Goal: Navigation & Orientation: Find specific page/section

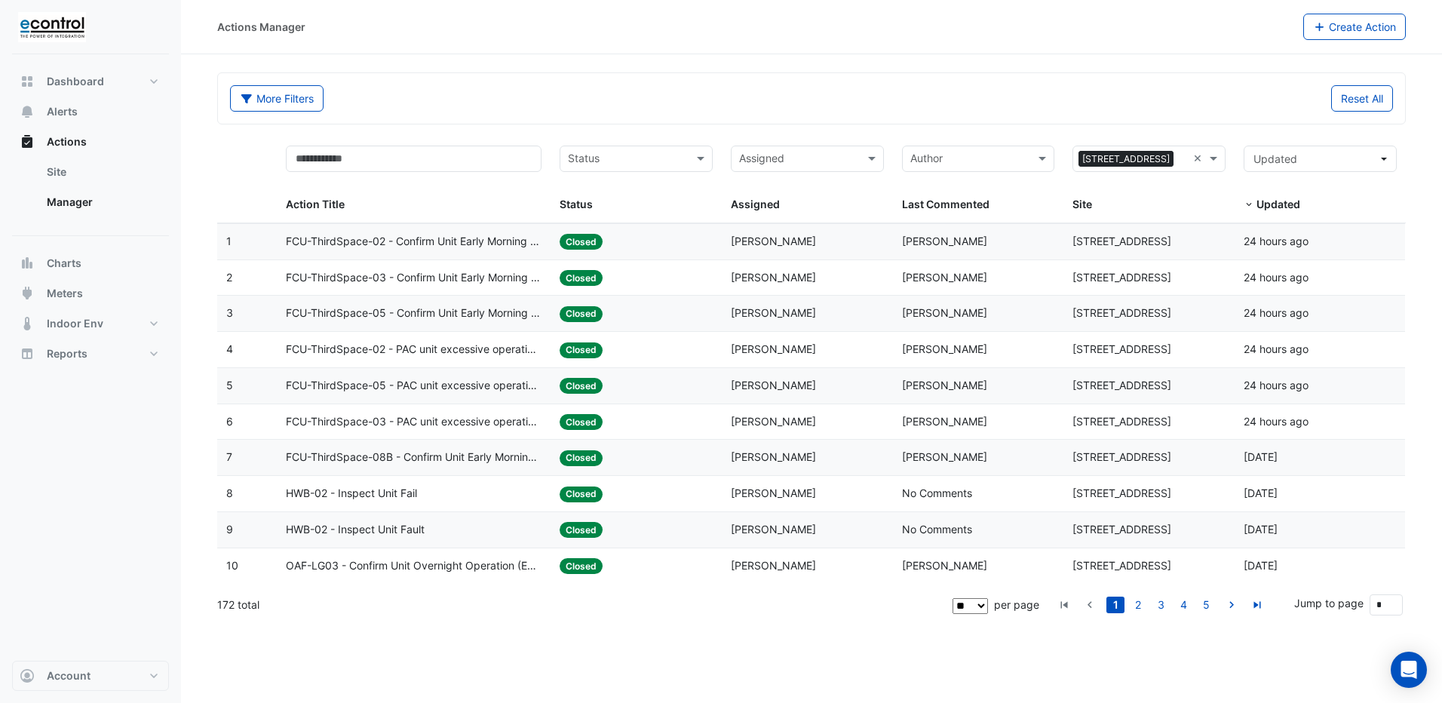
click at [428, 242] on span "FCU-ThirdSpace-02 - Confirm Unit Early Morning Operation (Energy Saving)" at bounding box center [414, 241] width 256 height 17
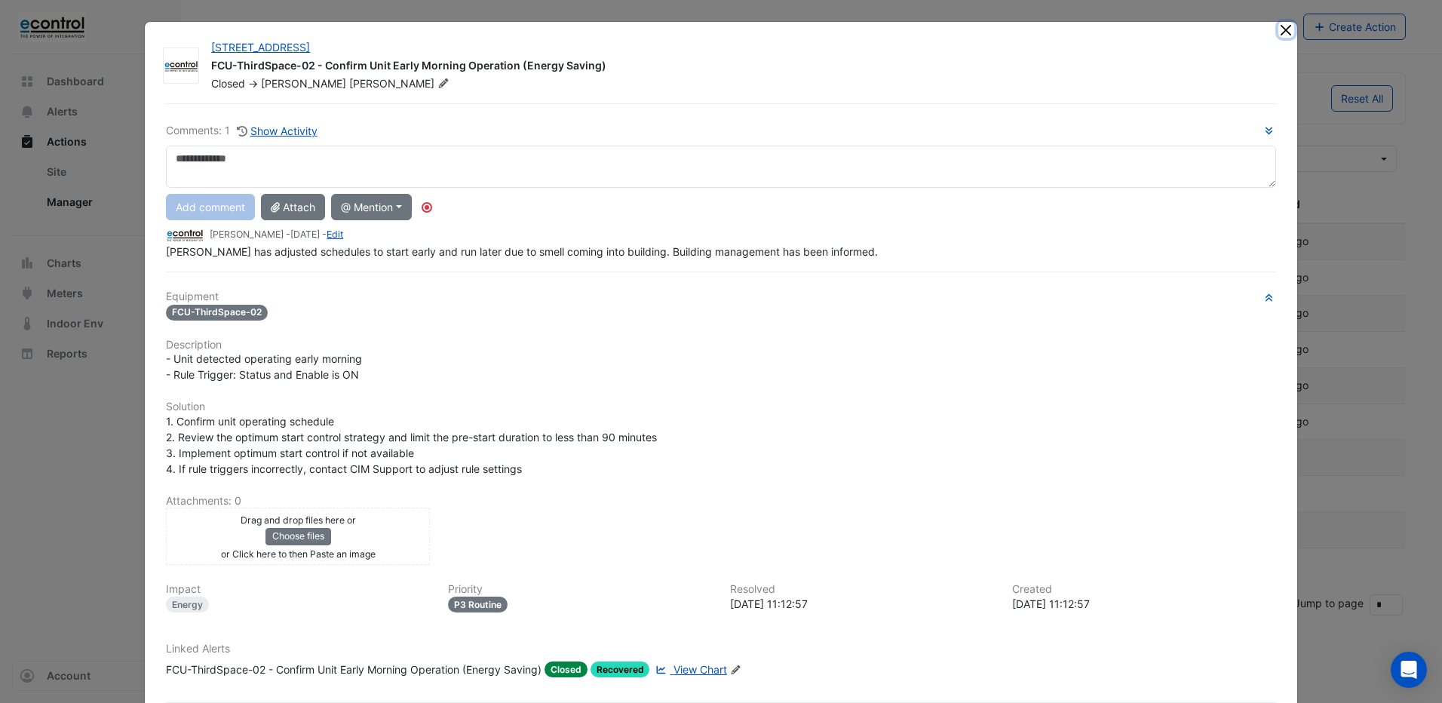
click at [1278, 32] on button "Close" at bounding box center [1286, 30] width 16 height 16
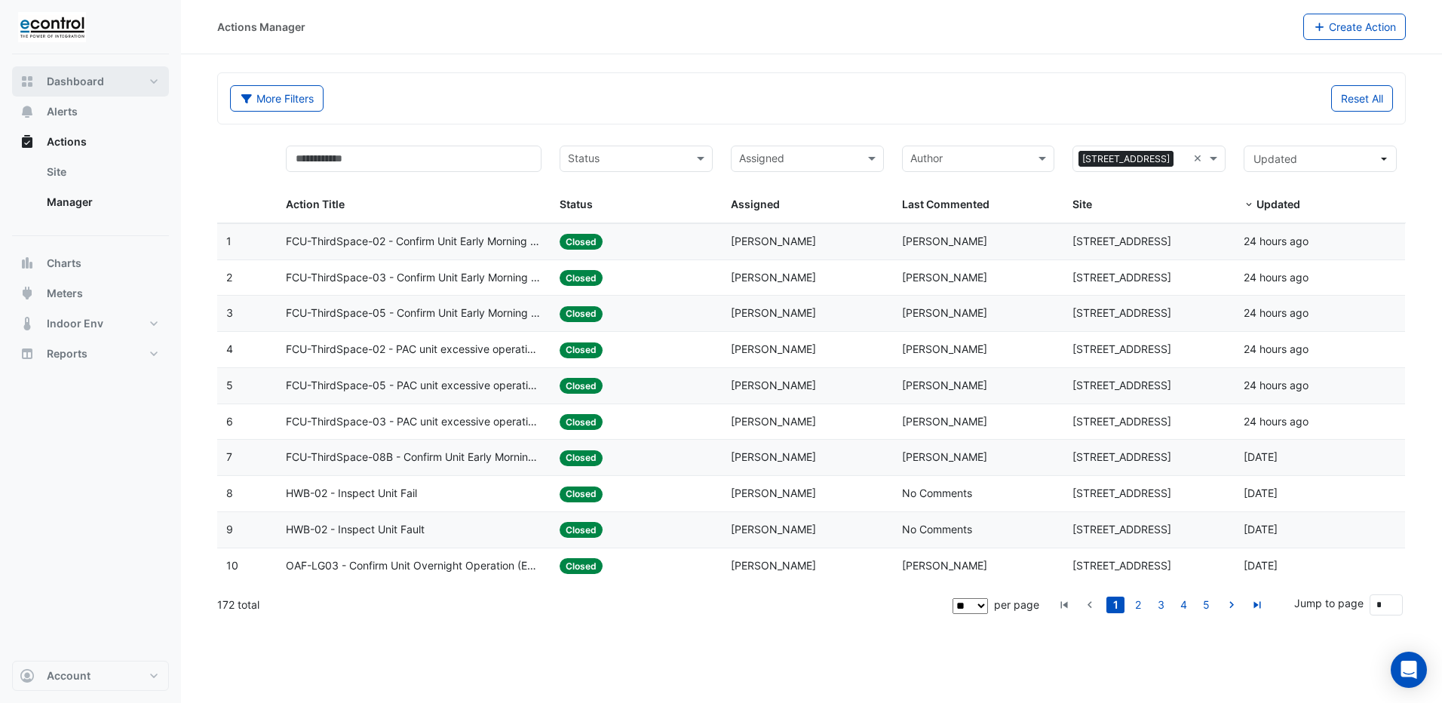
click at [83, 87] on span "Dashboard" at bounding box center [75, 81] width 57 height 15
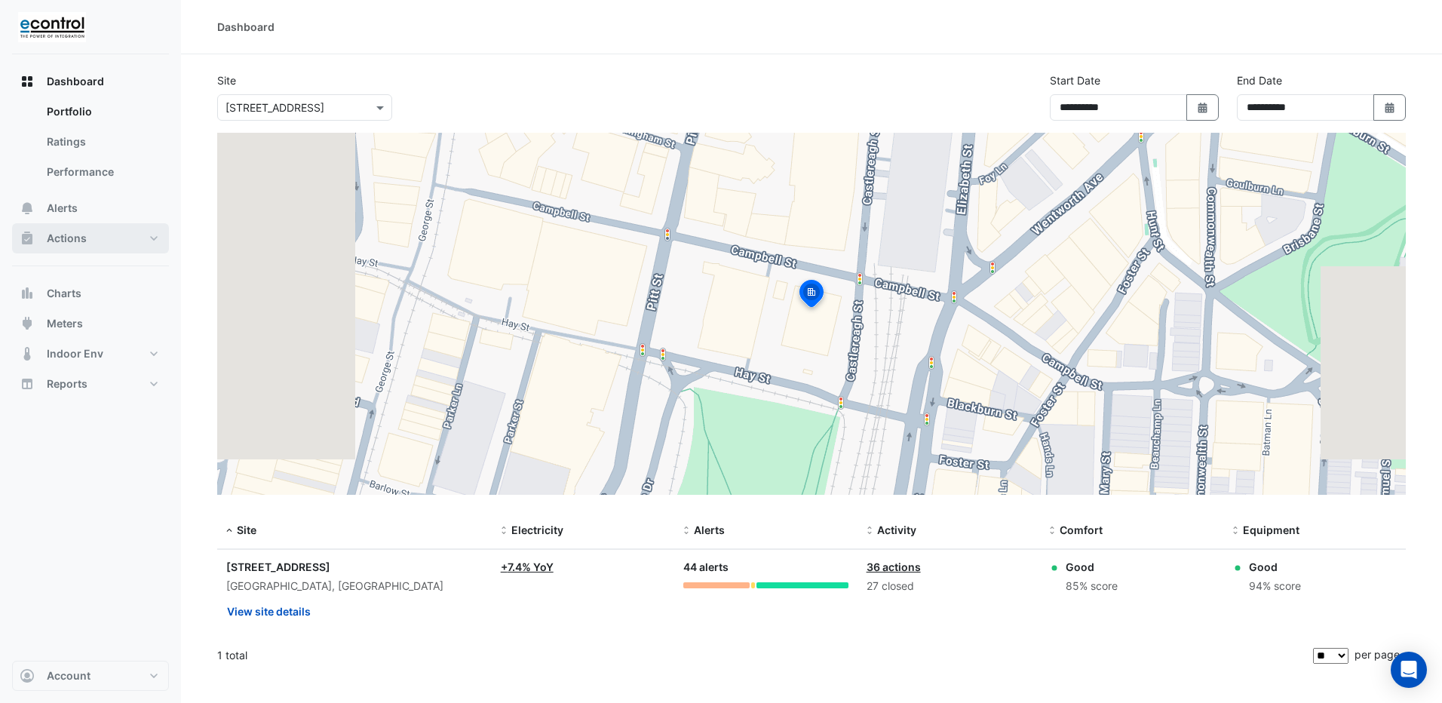
click at [74, 231] on span "Actions" at bounding box center [67, 238] width 40 height 15
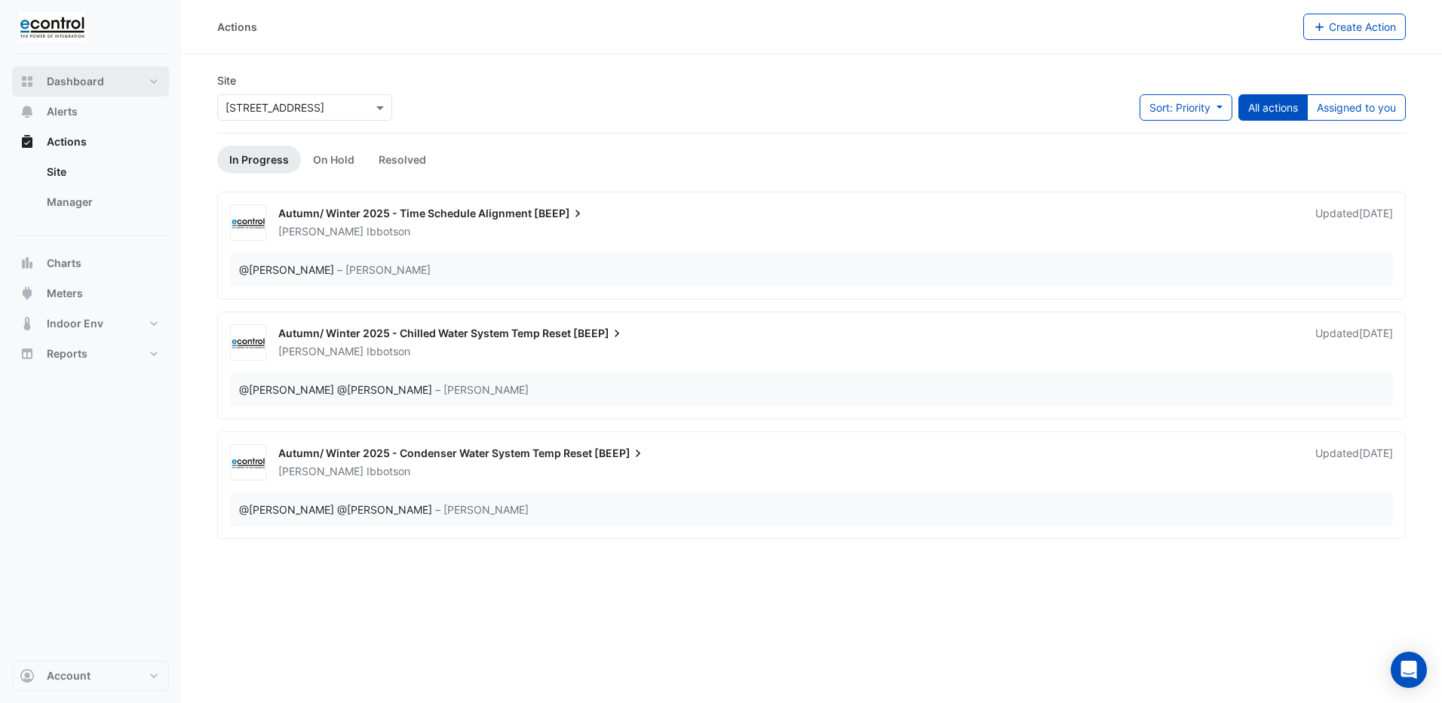
click at [63, 87] on span "Dashboard" at bounding box center [75, 81] width 57 height 15
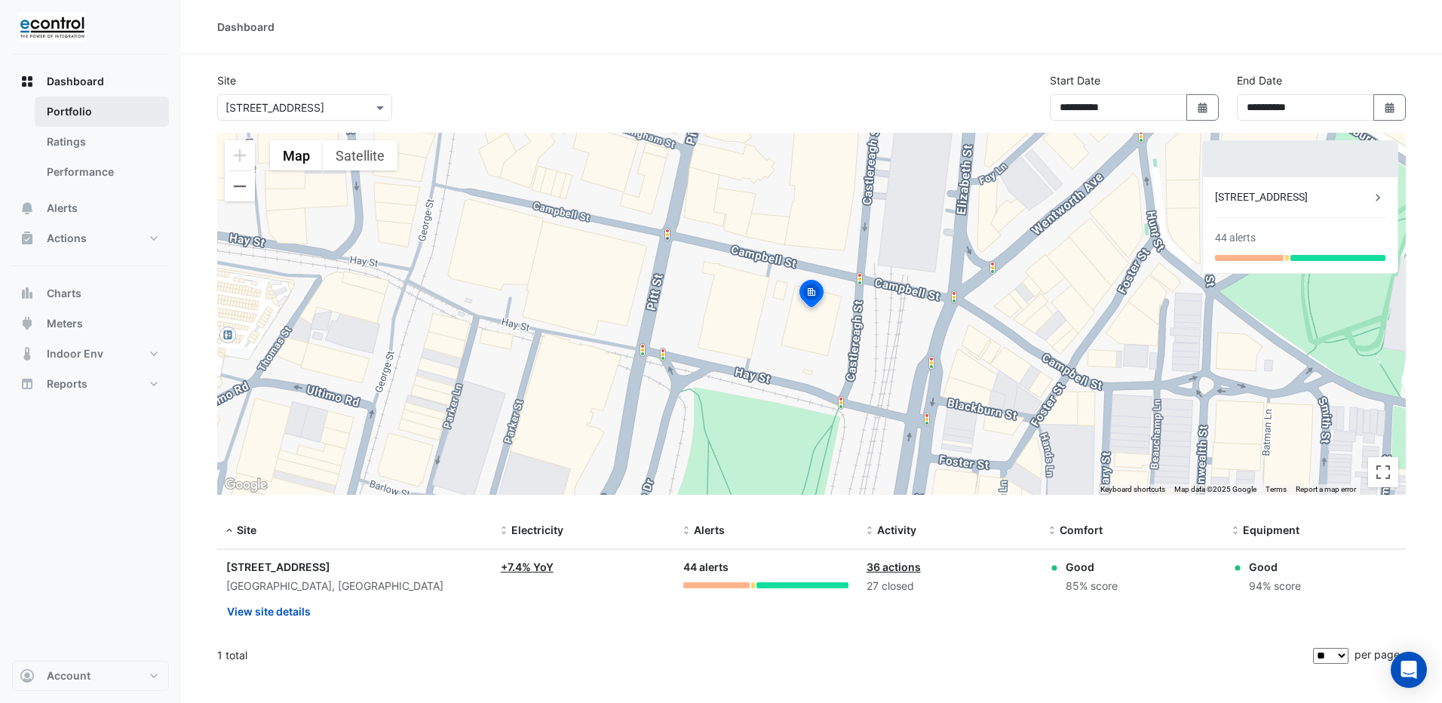
click at [73, 103] on link "Portfolio" at bounding box center [102, 112] width 134 height 30
click at [77, 216] on button "Alerts" at bounding box center [90, 208] width 157 height 30
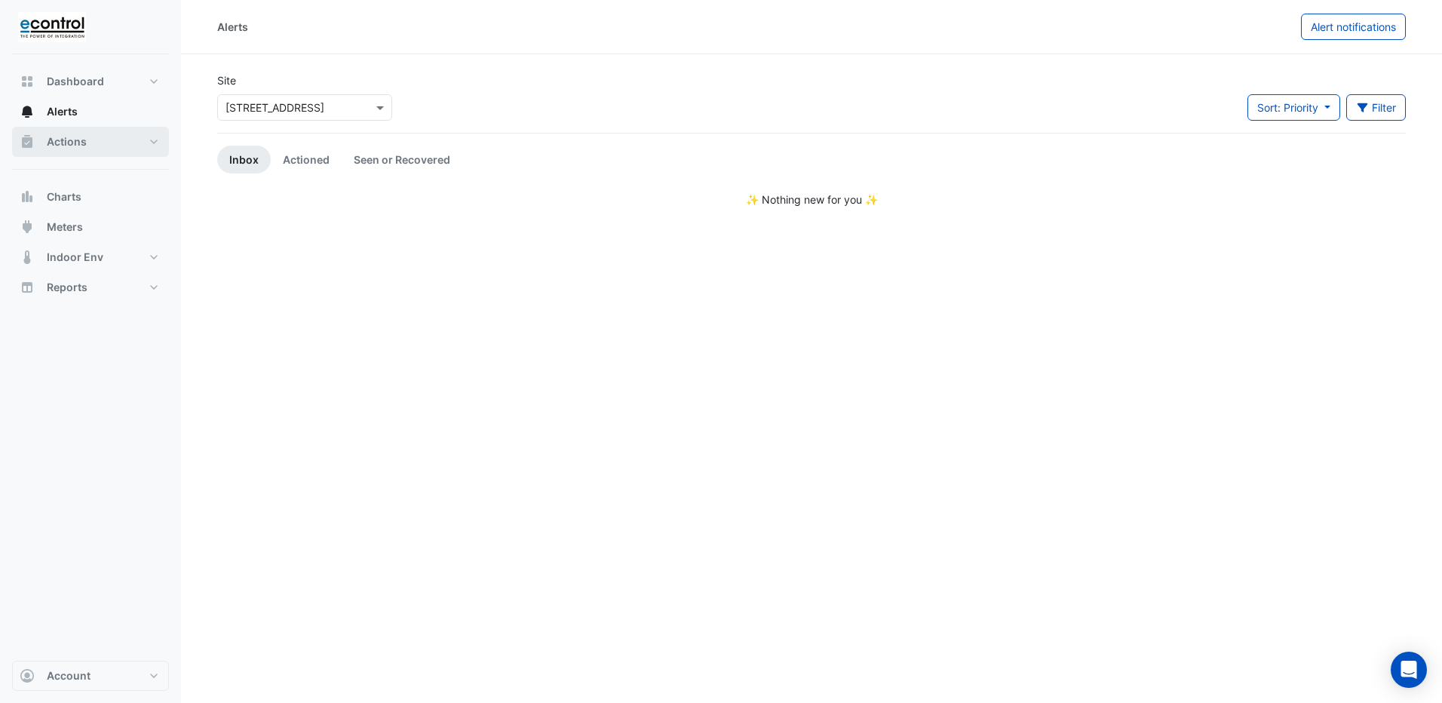
click at [75, 141] on span "Actions" at bounding box center [67, 141] width 40 height 15
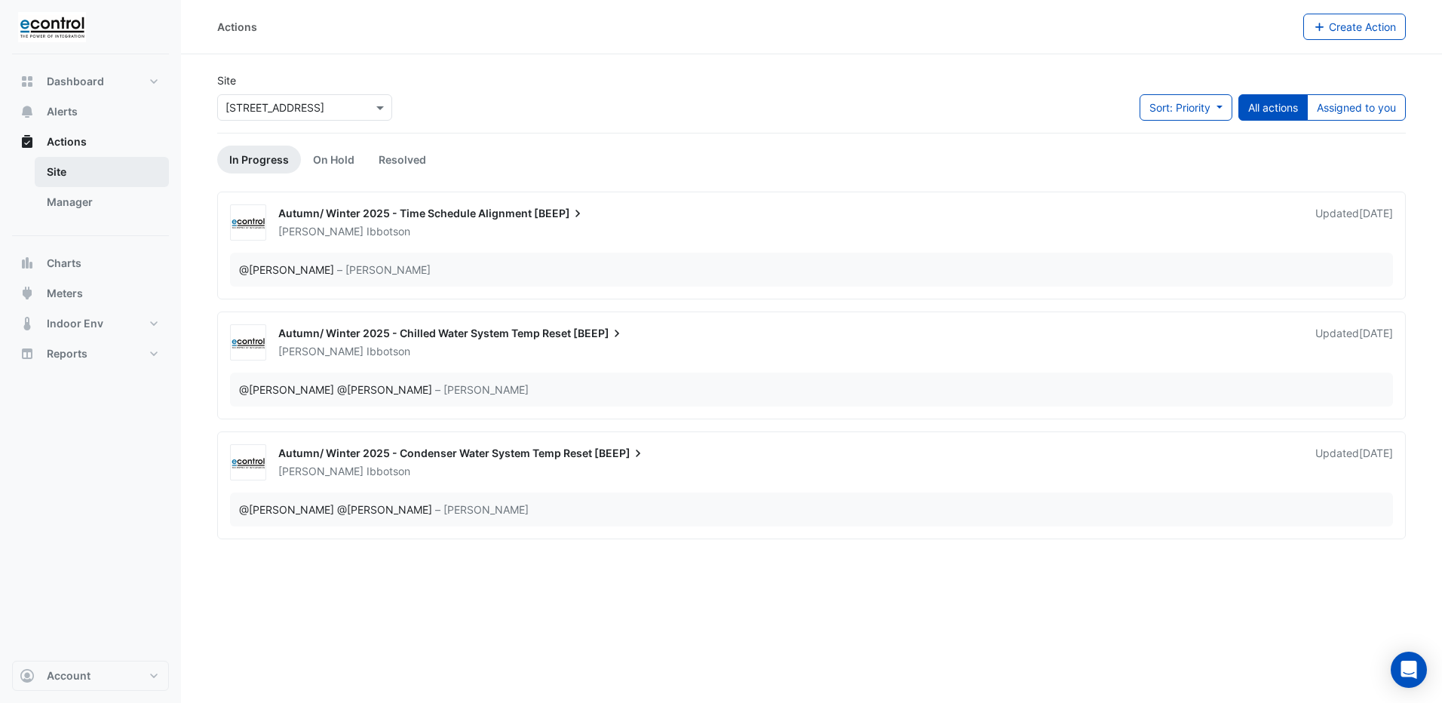
click at [57, 174] on link "Site" at bounding box center [102, 172] width 134 height 30
click at [339, 164] on link "On Hold" at bounding box center [334, 160] width 66 height 28
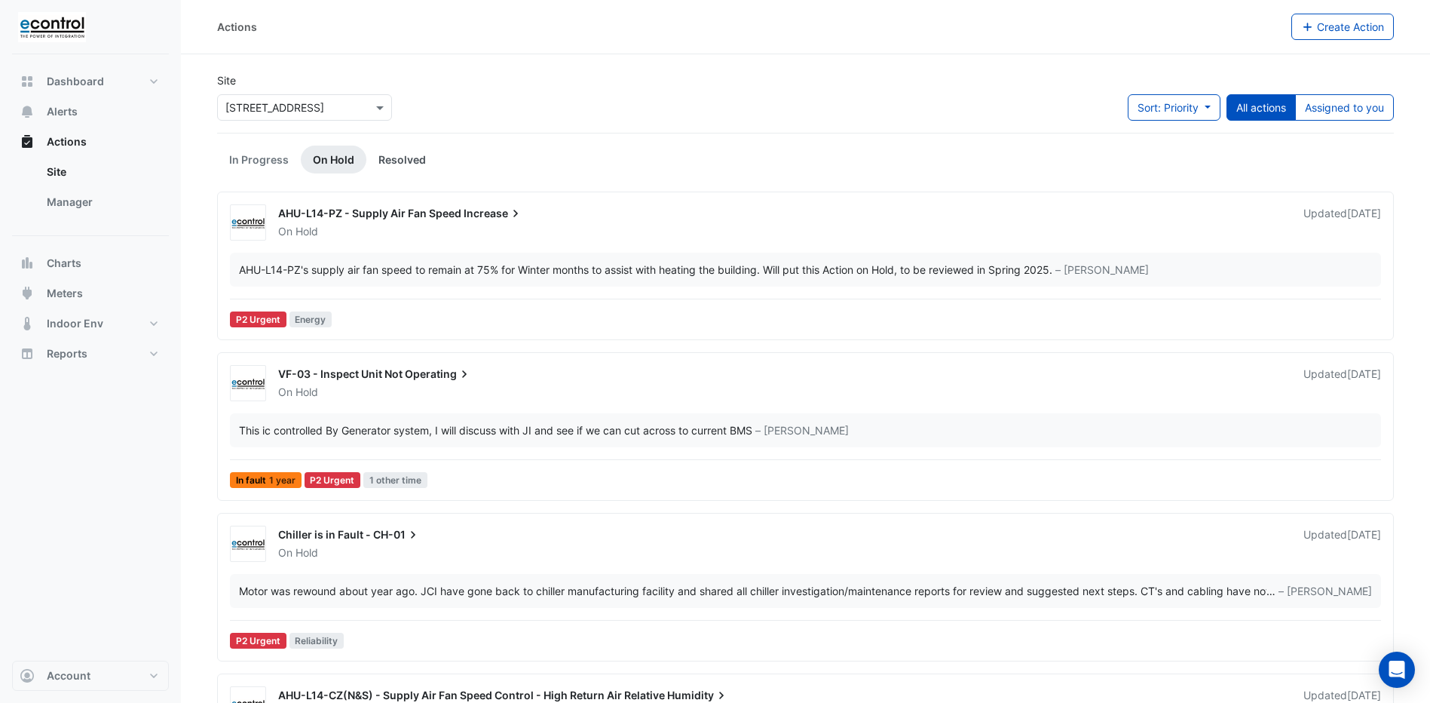
click at [414, 157] on link "Resolved" at bounding box center [402, 160] width 72 height 28
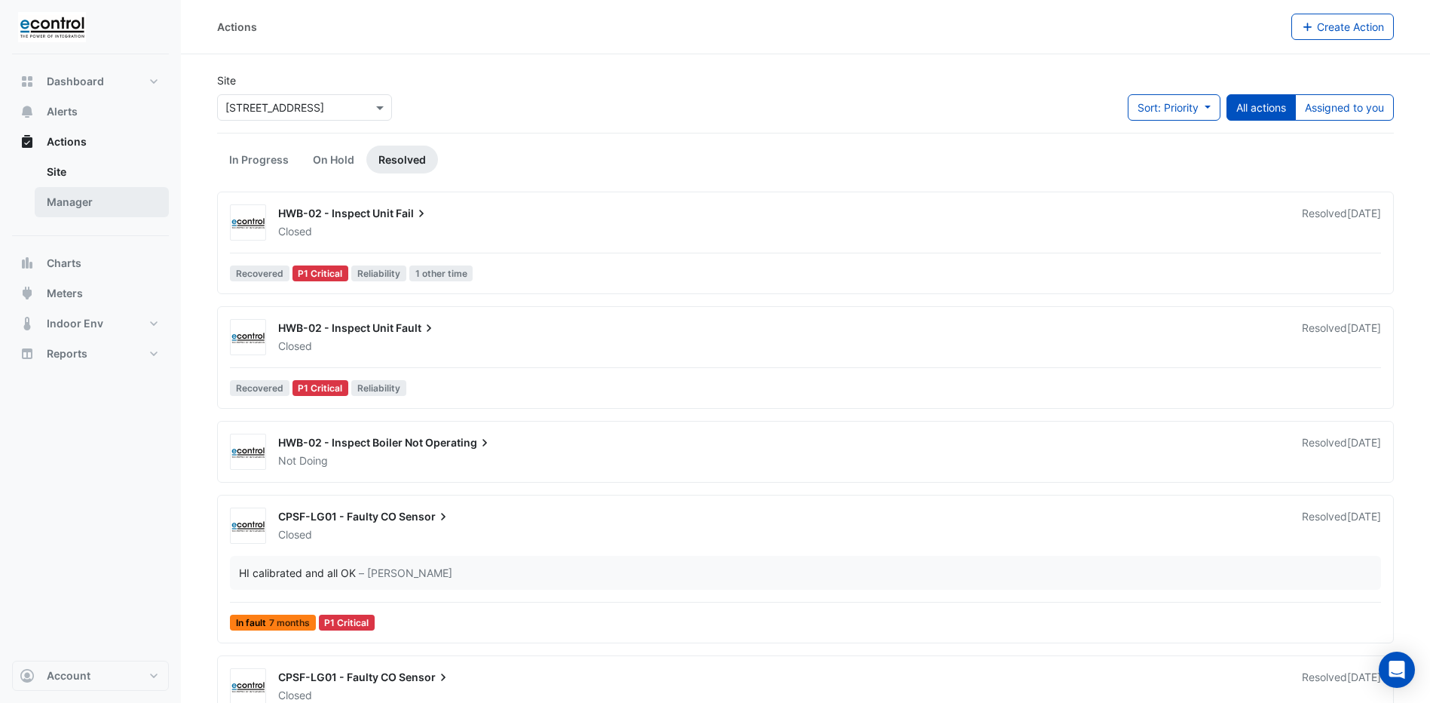
click at [57, 200] on link "Manager" at bounding box center [102, 202] width 134 height 30
